Goal: Information Seeking & Learning: Understand process/instructions

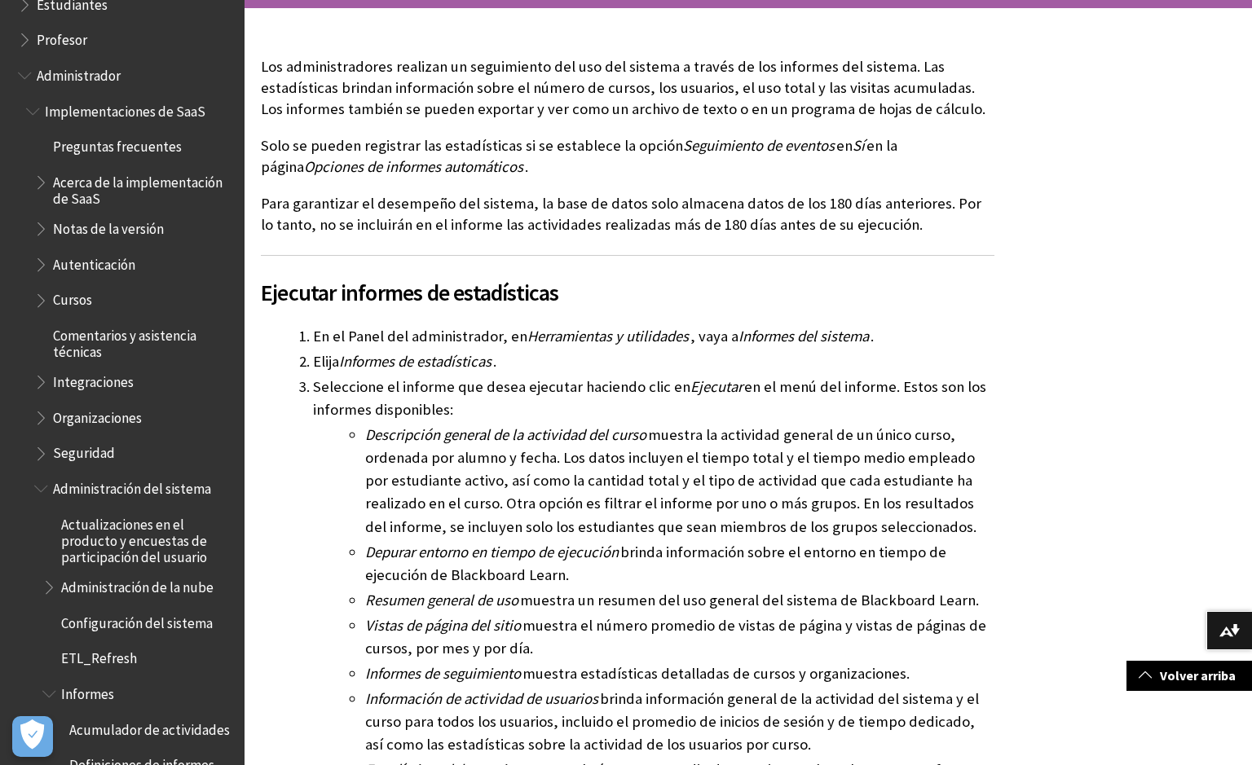
scroll to position [1416, 0]
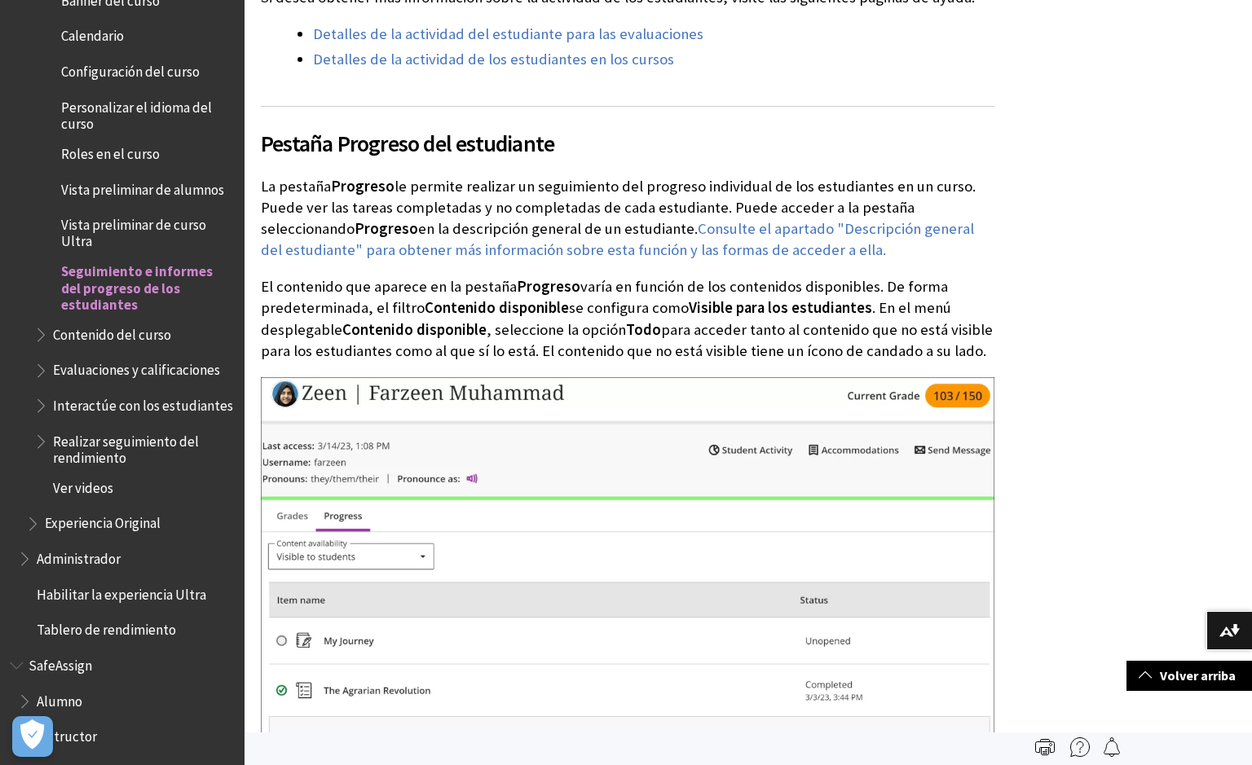
scroll to position [1241, 0]
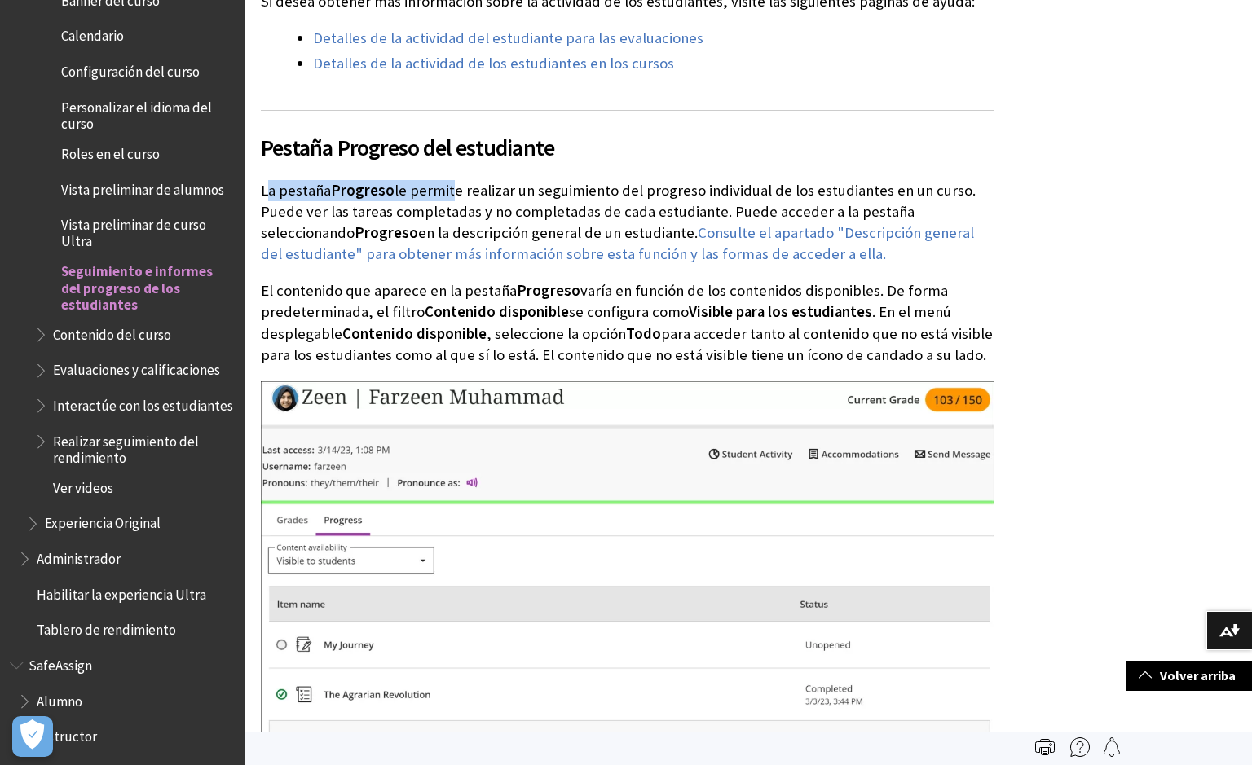
drag, startPoint x: 266, startPoint y: 166, endPoint x: 448, endPoint y: 176, distance: 182.0
click at [448, 180] on p "La pestaña Progreso le permite realizar un seguimiento del progreso individual …" at bounding box center [627, 223] width 733 height 86
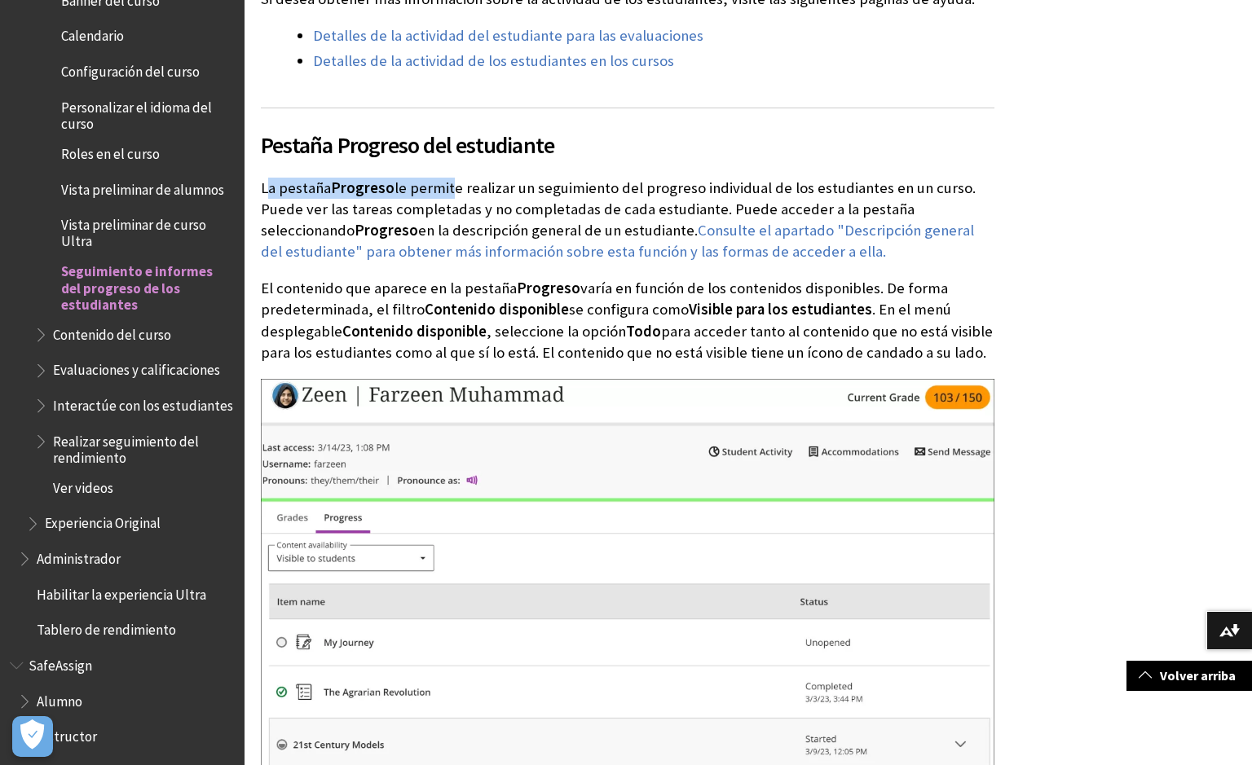
click at [448, 178] on p "La pestaña Progreso le permite realizar un seguimiento del progreso individual …" at bounding box center [627, 221] width 733 height 86
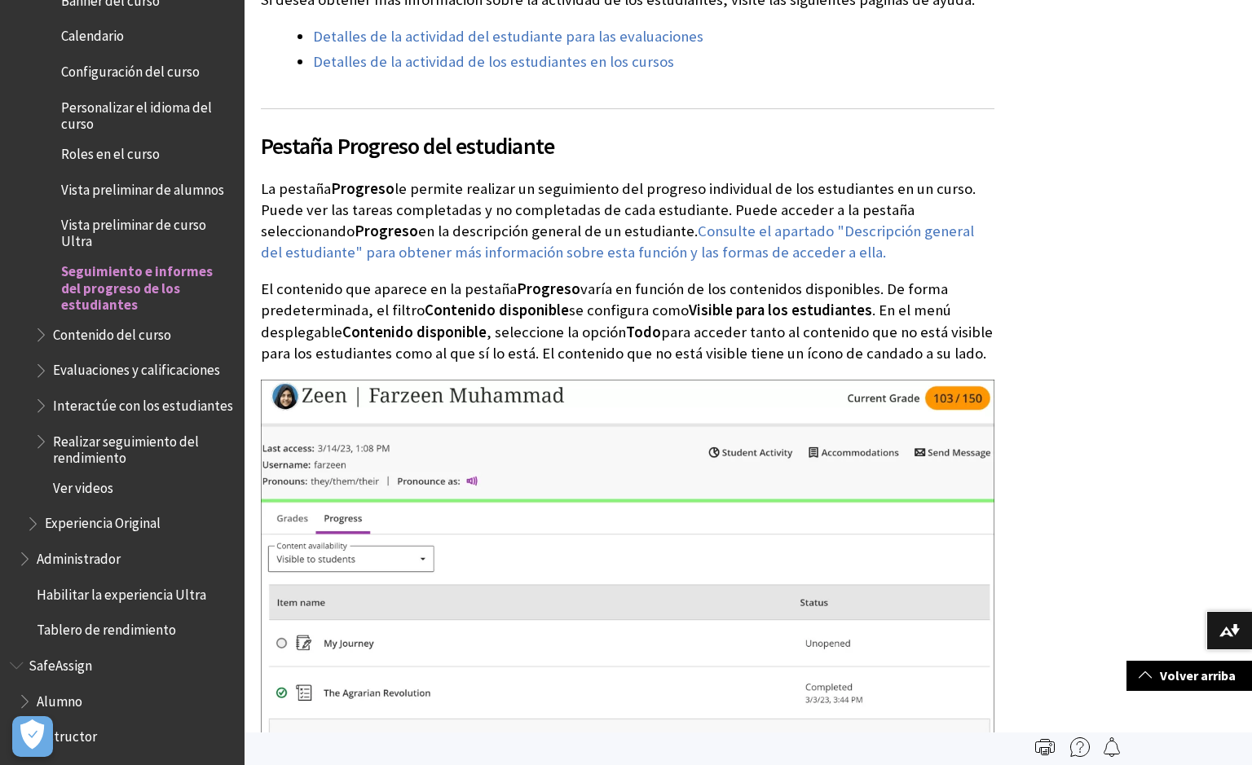
click at [305, 187] on p "La pestaña Progreso le permite realizar un seguimiento del progreso individual …" at bounding box center [627, 221] width 733 height 86
drag, startPoint x: 262, startPoint y: 167, endPoint x: 599, endPoint y: 218, distance: 340.3
click at [599, 218] on p "La pestaña Progreso le permite realizar un seguimiento del progreso individual …" at bounding box center [627, 221] width 733 height 86
copy p "La pestaña Progreso le permite realizar un seguimiento del progreso individual …"
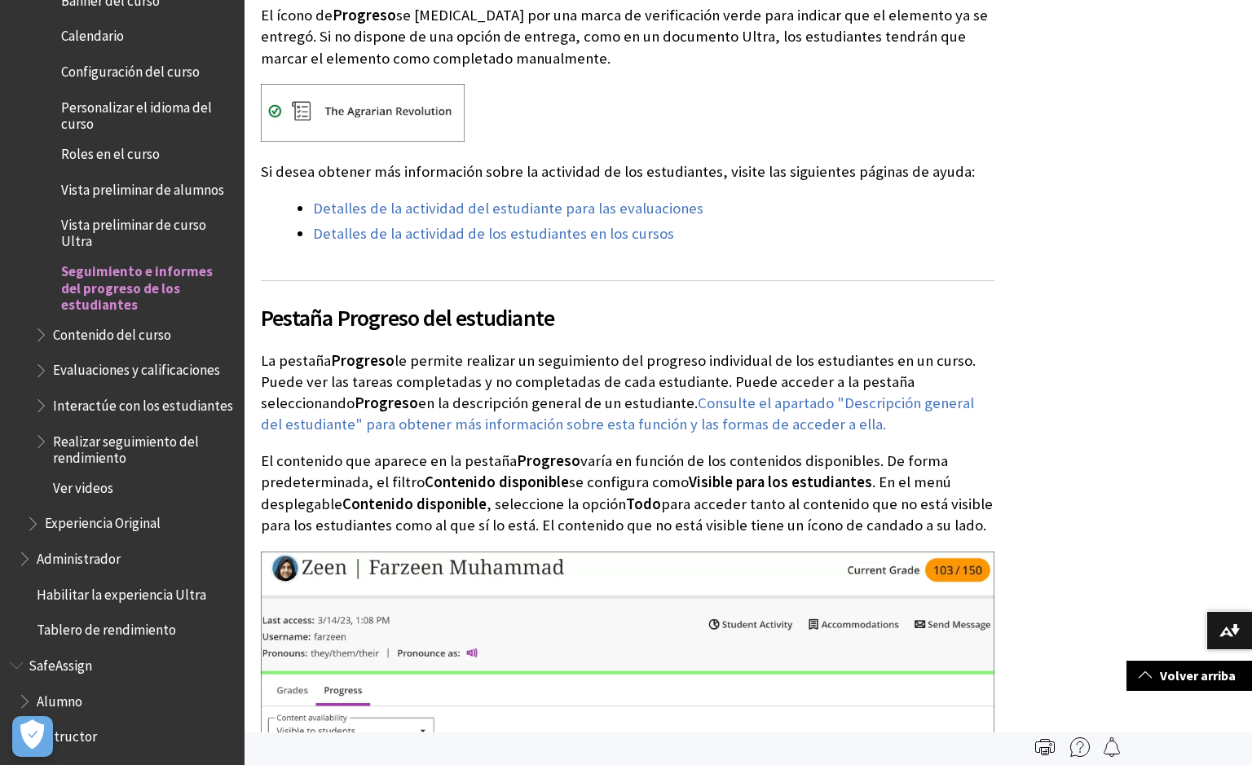
scroll to position [1068, 0]
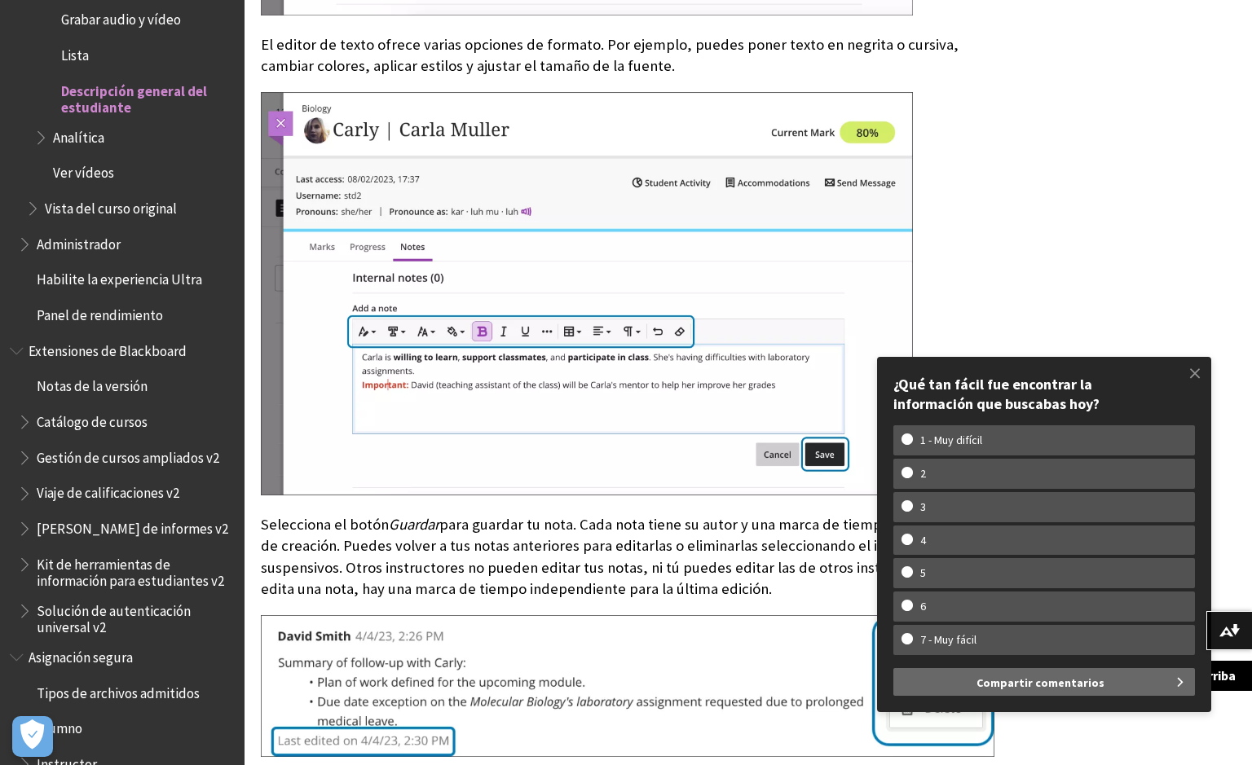
scroll to position [4655, 0]
